Goal: Transaction & Acquisition: Download file/media

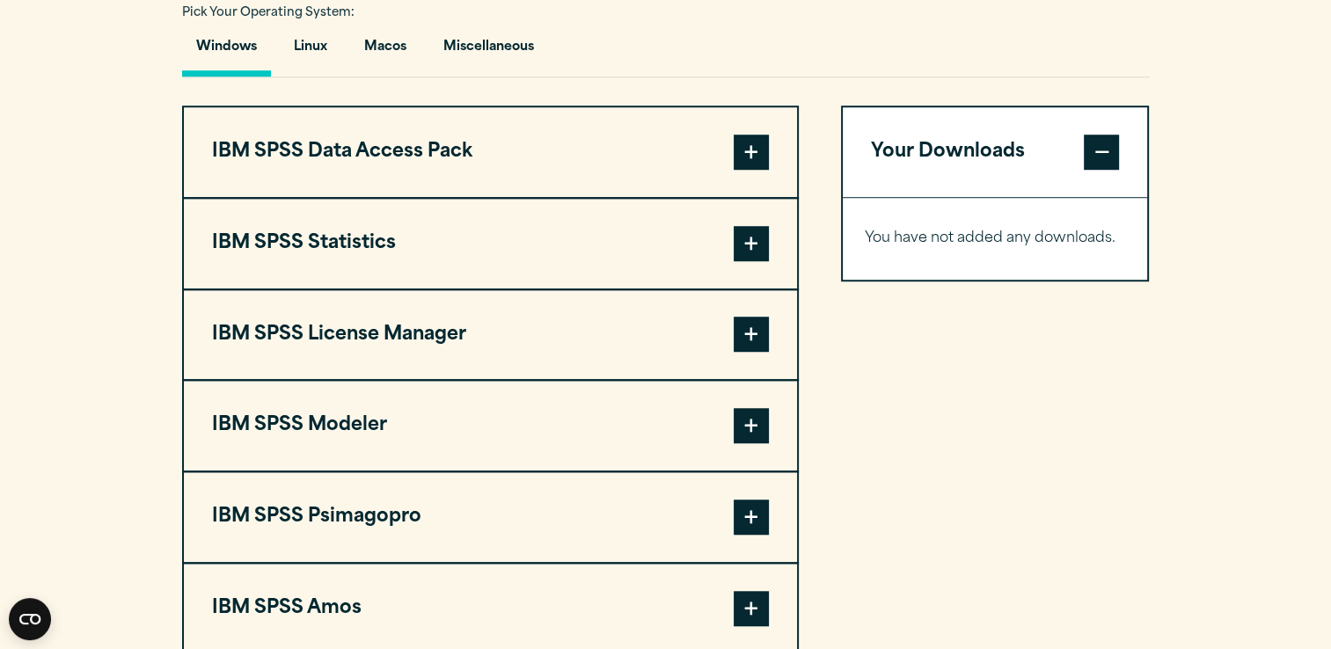
scroll to position [1320, 0]
click at [757, 236] on span at bounding box center [751, 243] width 35 height 35
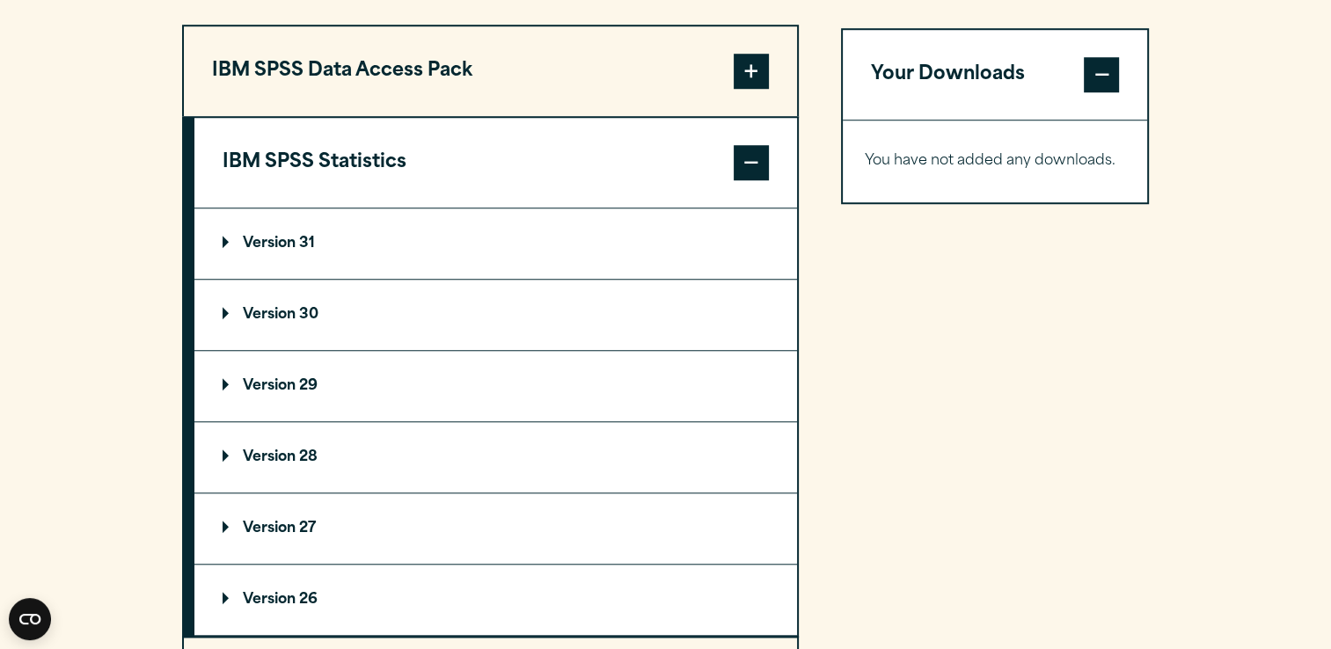
scroll to position [1401, 0]
click at [278, 241] on p "Version 31" at bounding box center [269, 244] width 92 height 14
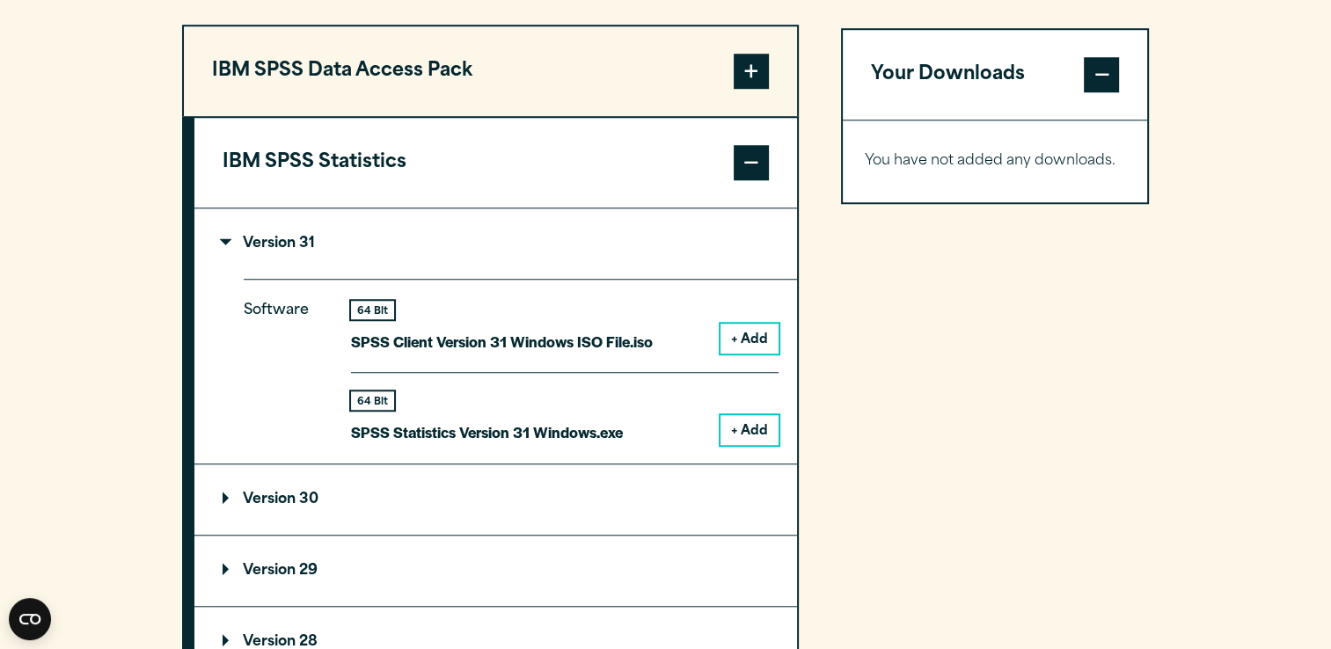
click at [751, 428] on button "+ Add" at bounding box center [750, 430] width 58 height 30
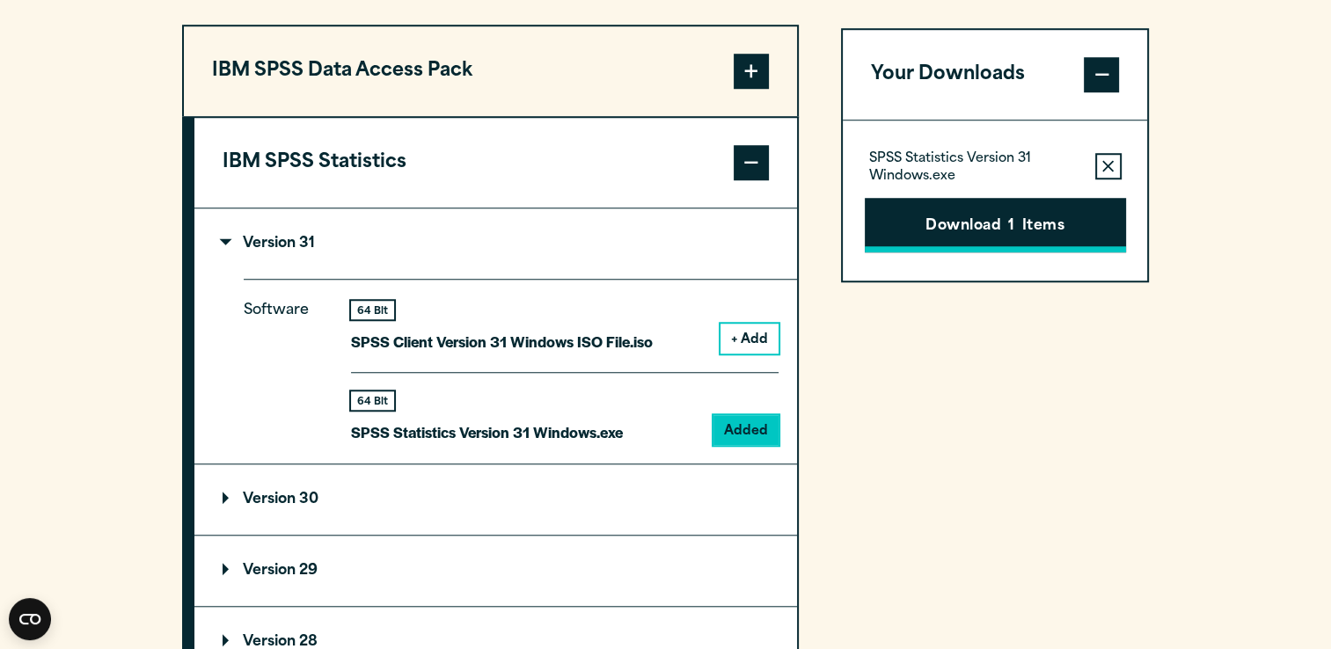
click at [1076, 238] on button "Download 1 Items" at bounding box center [995, 225] width 261 height 55
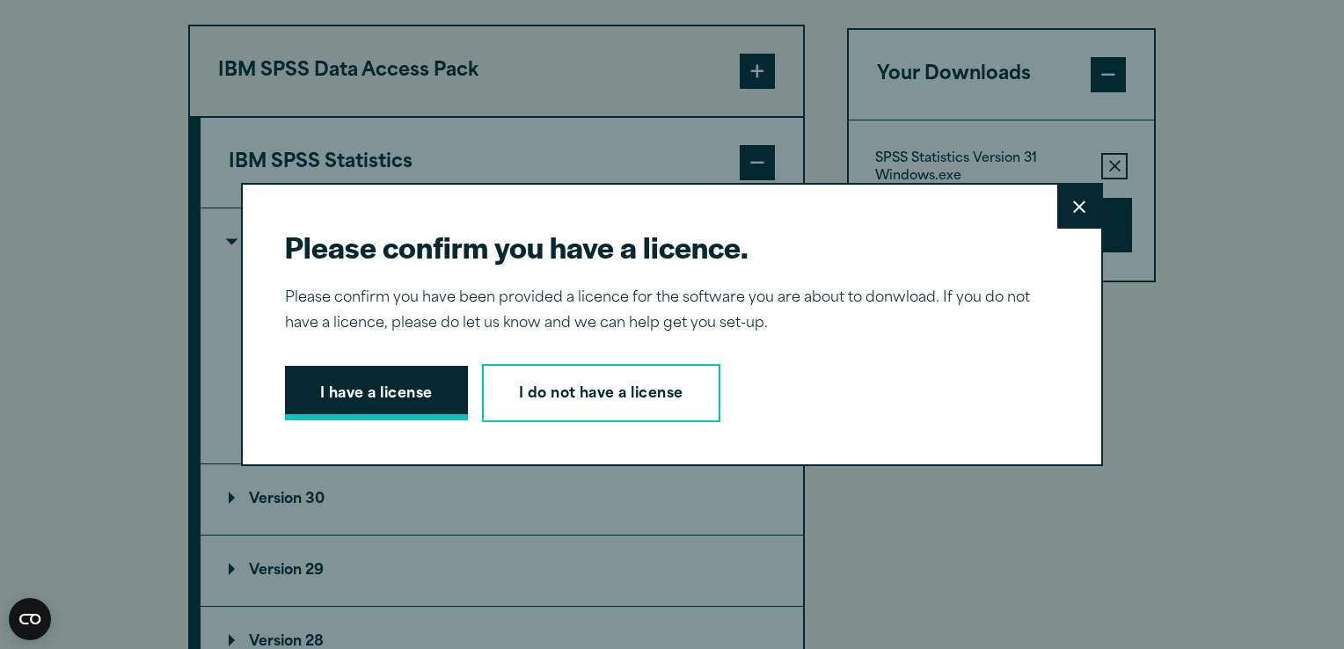
click at [341, 395] on button "I have a license" at bounding box center [376, 393] width 183 height 55
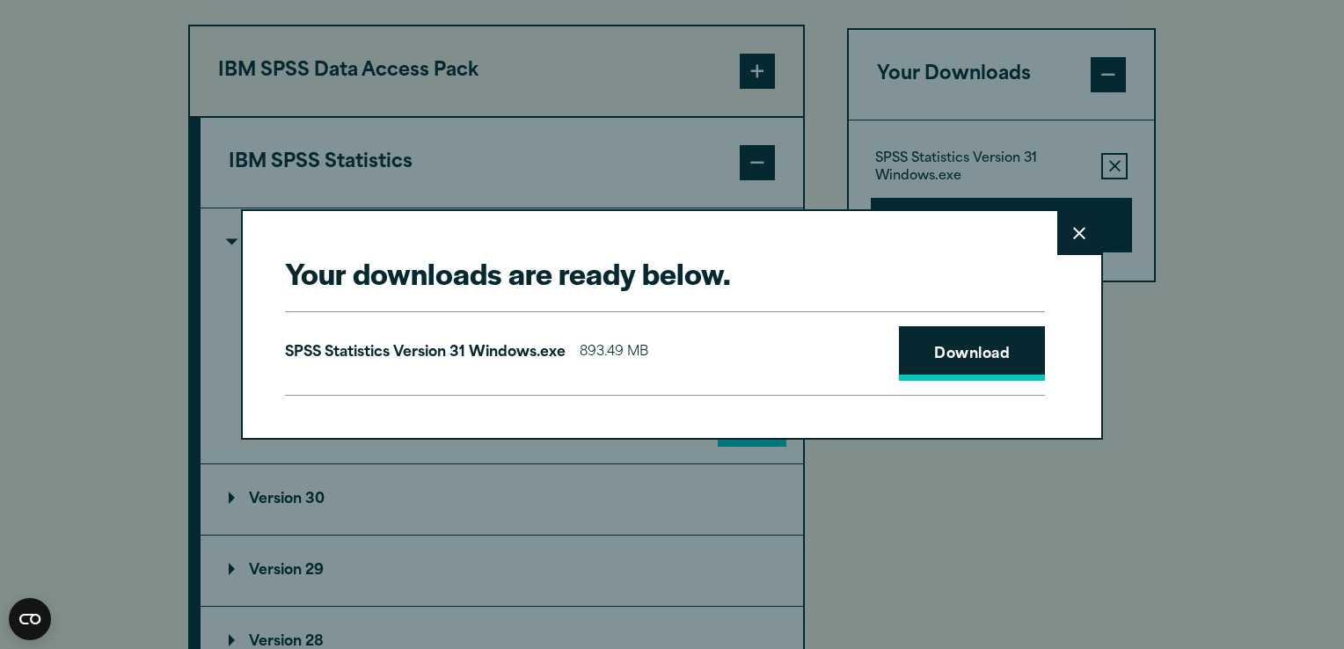
click at [966, 347] on link "Download" at bounding box center [972, 353] width 146 height 55
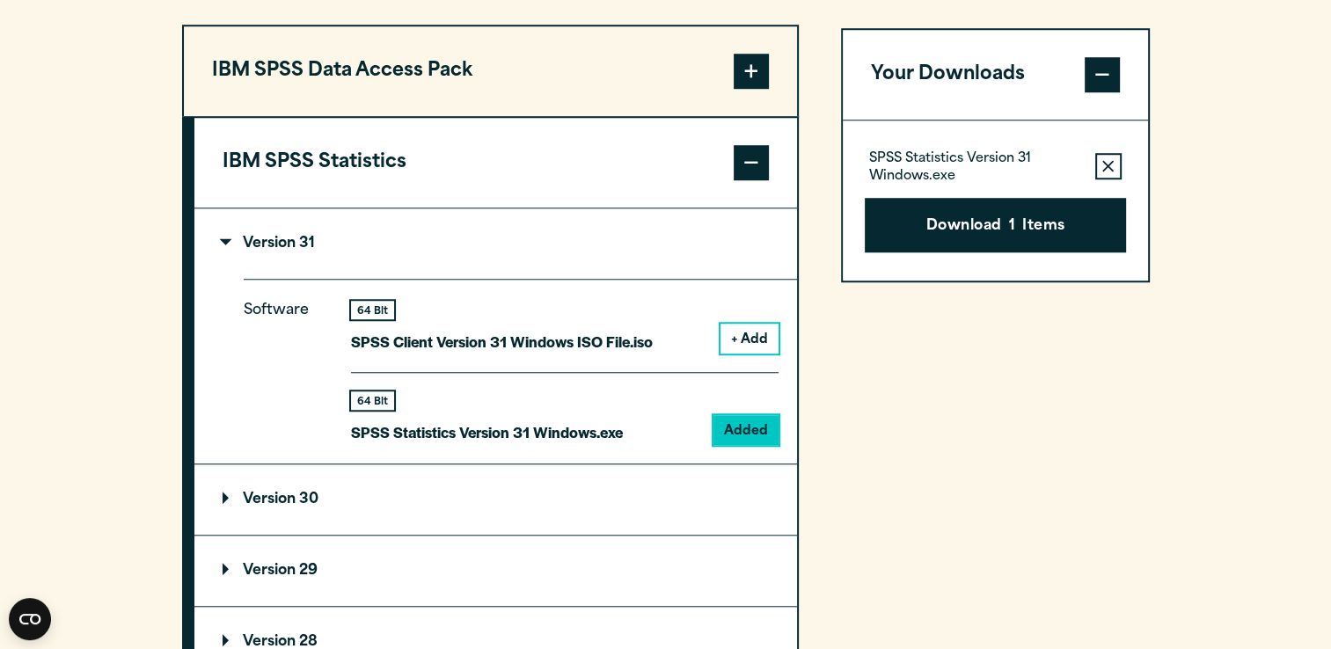
click at [1217, 389] on div "Close" at bounding box center [665, 324] width 1331 height 649
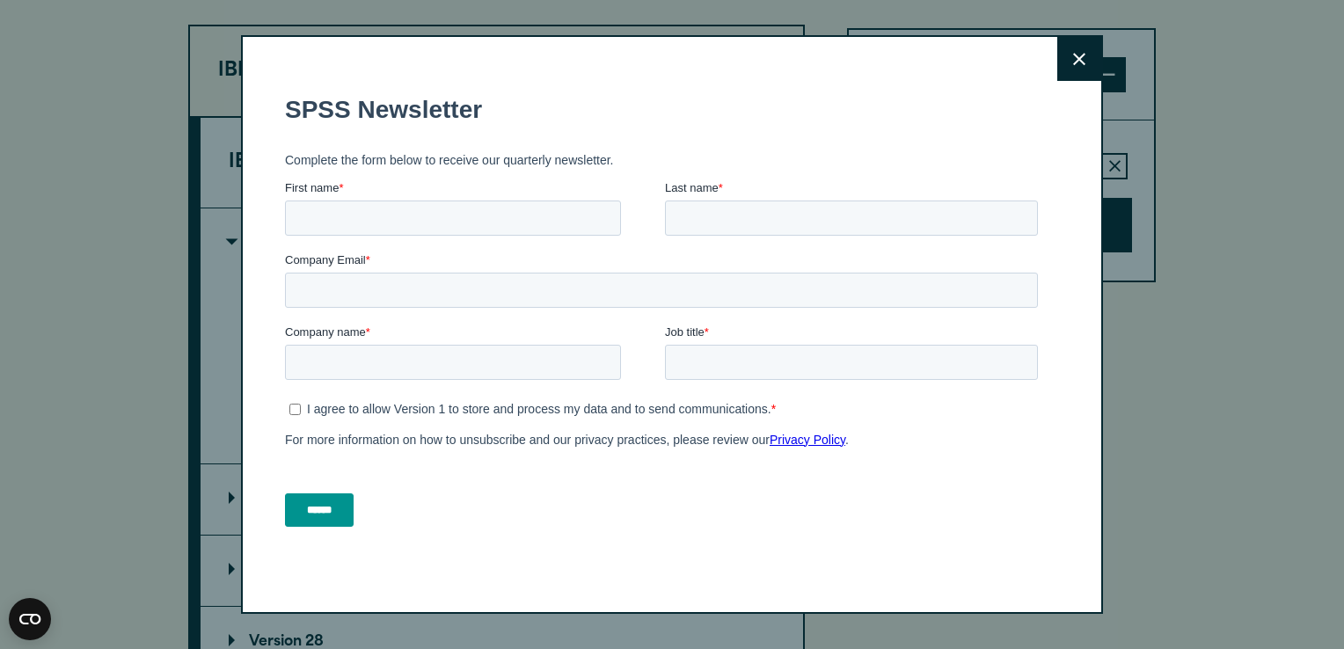
click at [1073, 62] on icon at bounding box center [1079, 59] width 12 height 13
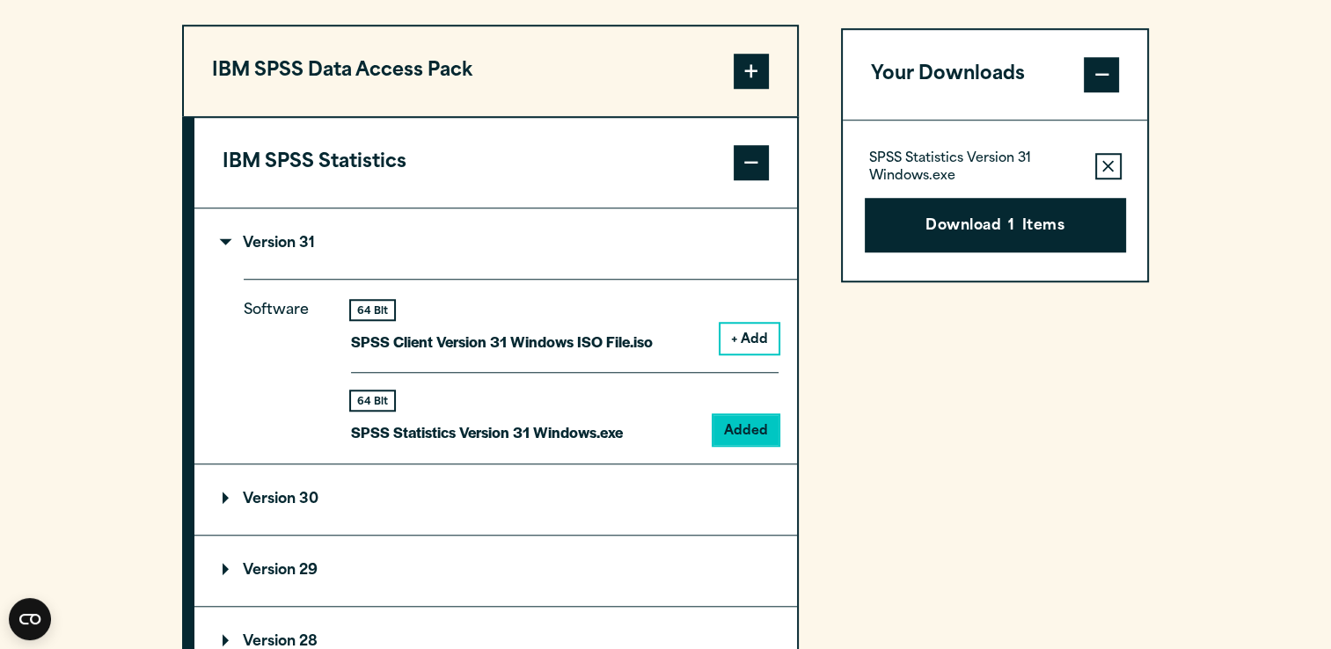
click at [1242, 159] on section "Select your software downloads Use the table below to find and navigate to your…" at bounding box center [665, 470] width 1331 height 1547
drag, startPoint x: 915, startPoint y: 405, endPoint x: 947, endPoint y: 670, distance: 267.6
click at [947, 648] on html "Consent Details [#IABV2SETTINGS#] About This website uses cookies We use cookie…" at bounding box center [665, 626] width 1331 height 4055
